Goal: Communication & Community: Participate in discussion

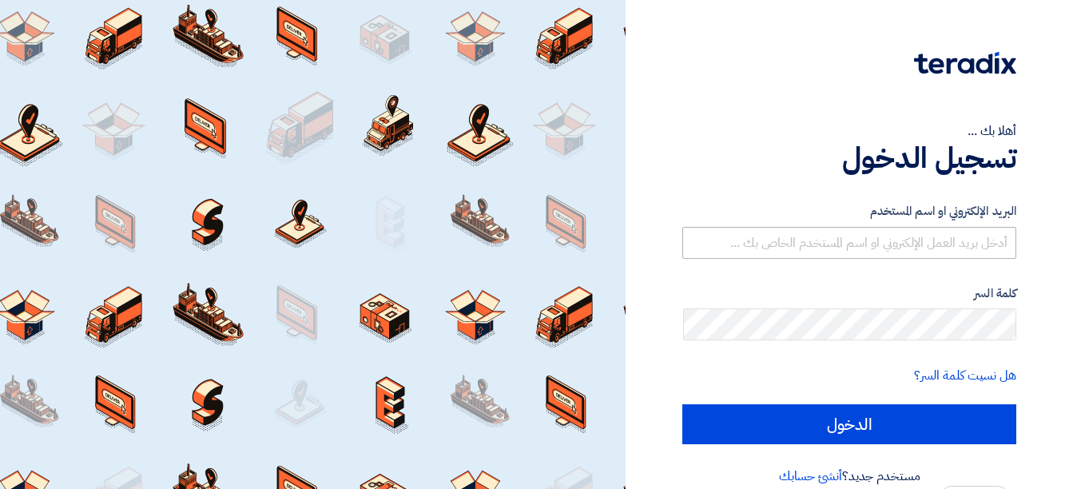
type input "[EMAIL_ADDRESS][DOMAIN_NAME]"
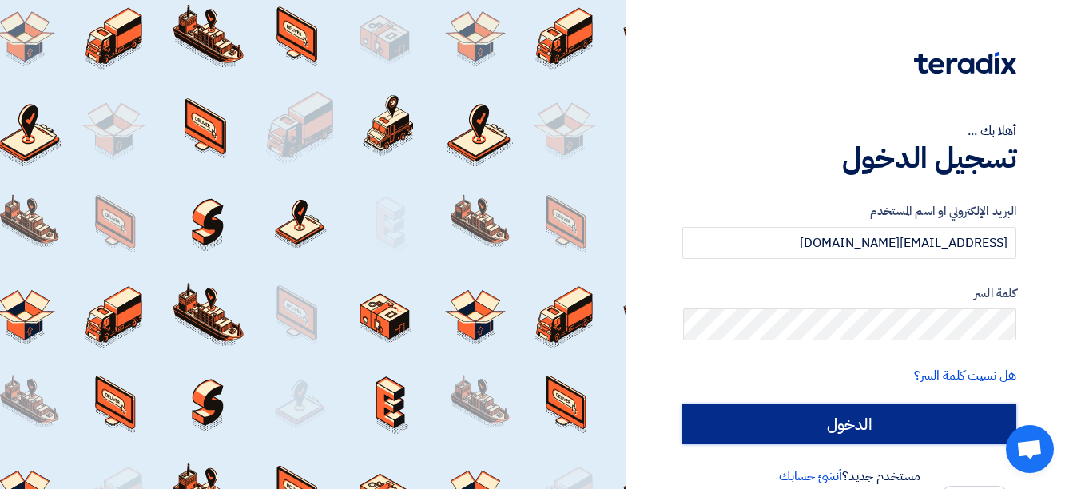
click at [882, 433] on input "الدخول" at bounding box center [849, 424] width 334 height 40
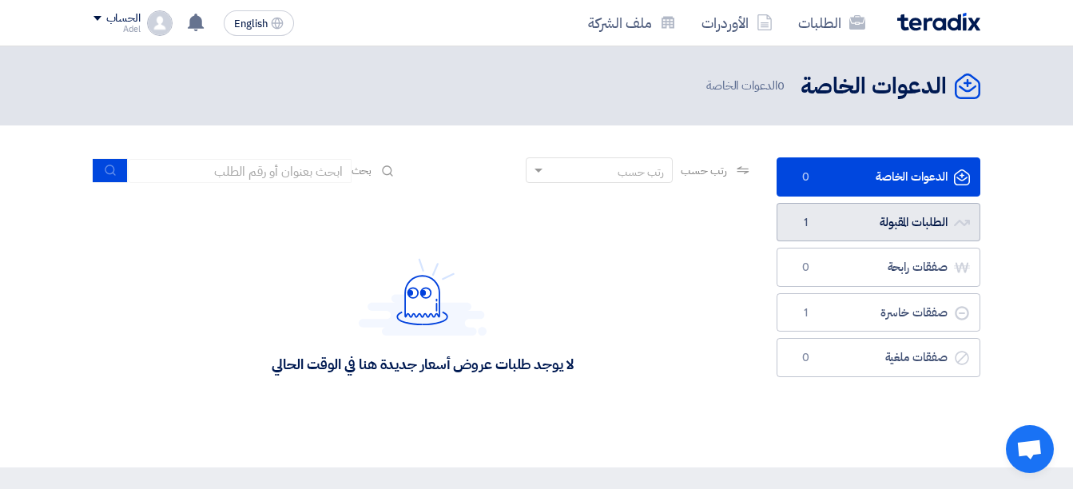
click at [924, 214] on link "الطلبات المقبولة الطلبات المقبولة 1" at bounding box center [879, 222] width 204 height 39
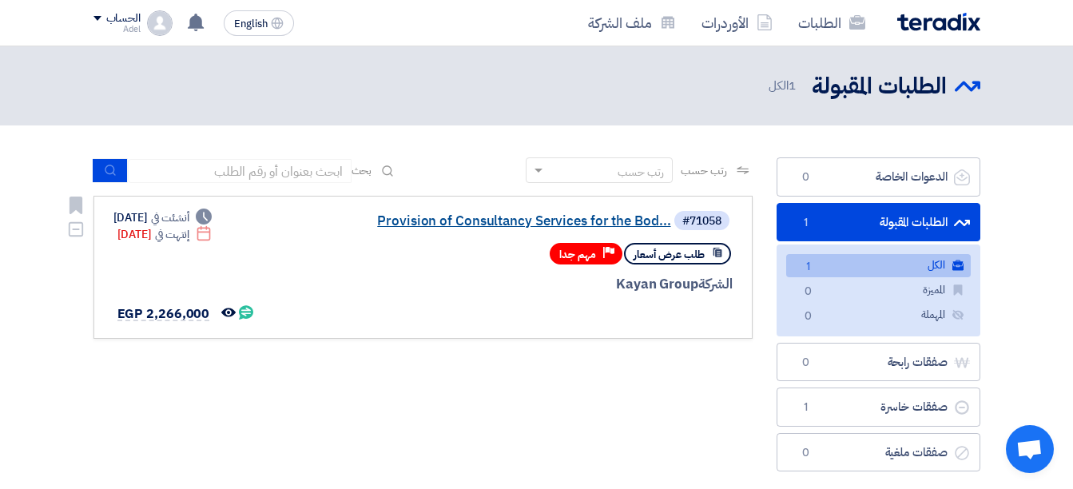
click at [543, 222] on link "Provision of Consultancy Services for the Bod..." at bounding box center [512, 221] width 320 height 14
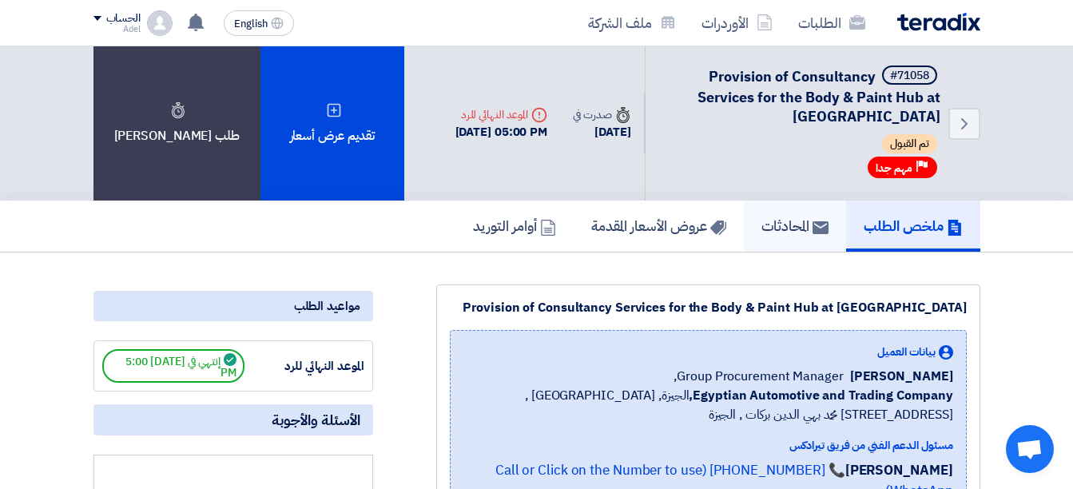
click at [777, 221] on h5 "المحادثات" at bounding box center [794, 226] width 67 height 18
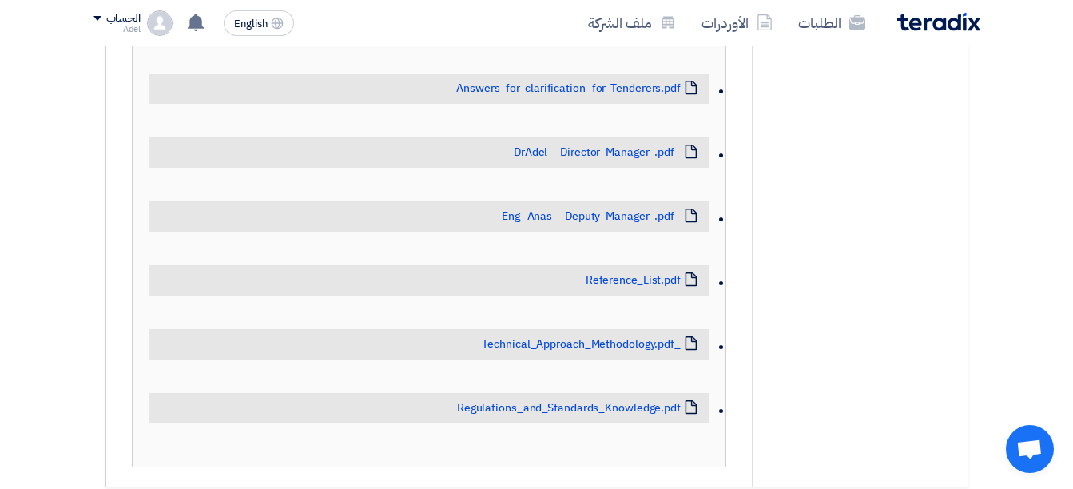
scroll to position [719, 0]
